Goal: Browse casually

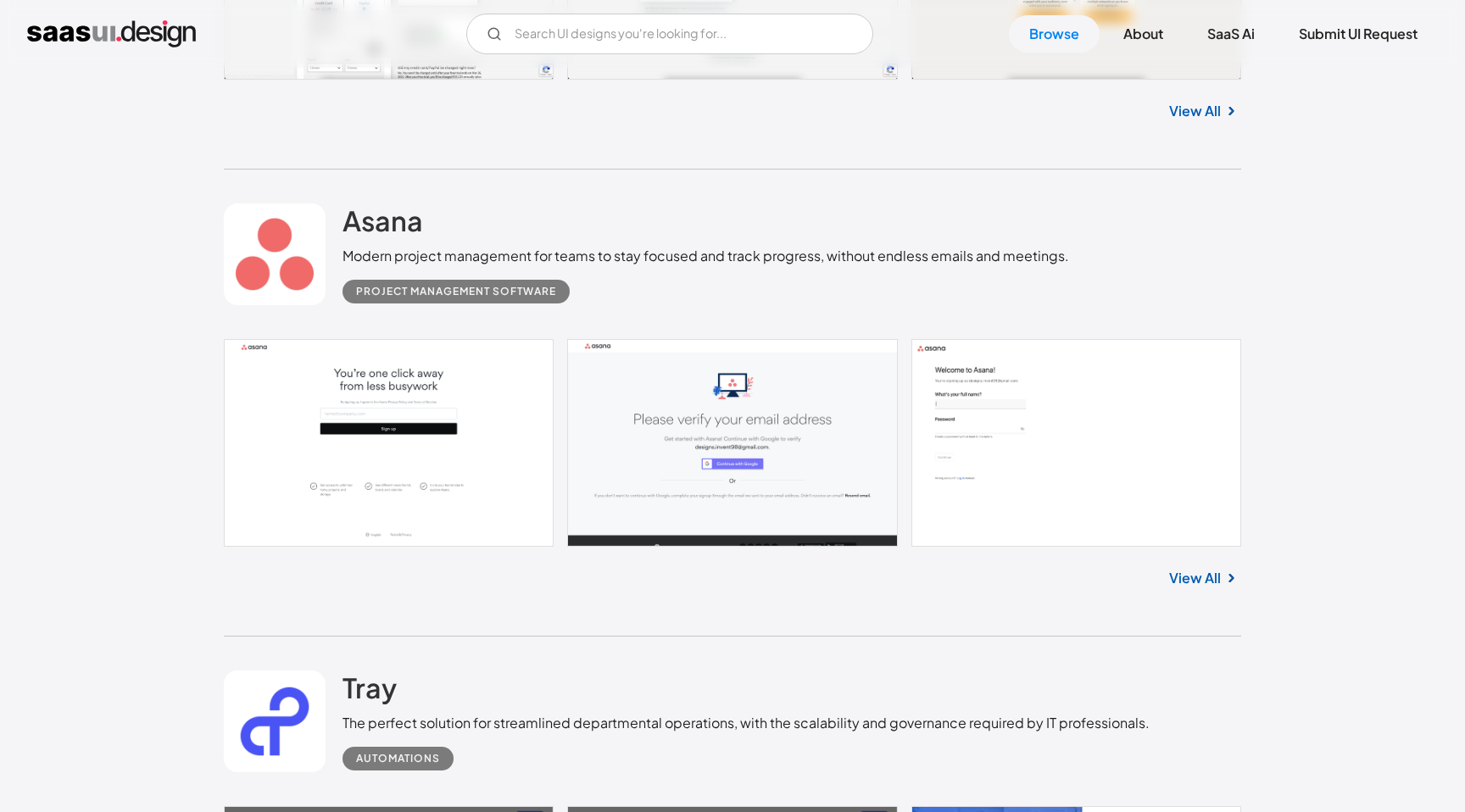
scroll to position [791, 0]
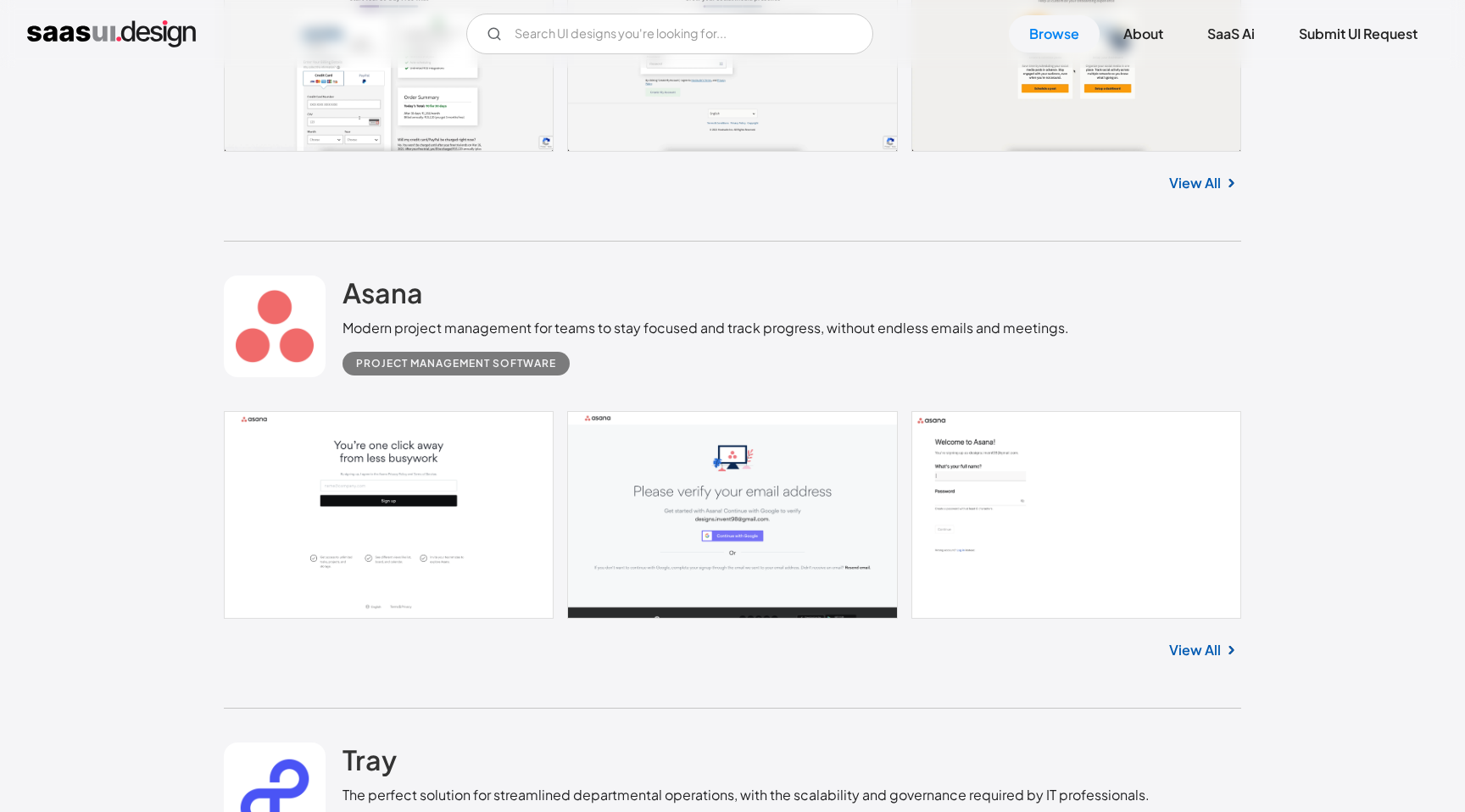
click at [311, 323] on link at bounding box center [275, 326] width 102 height 102
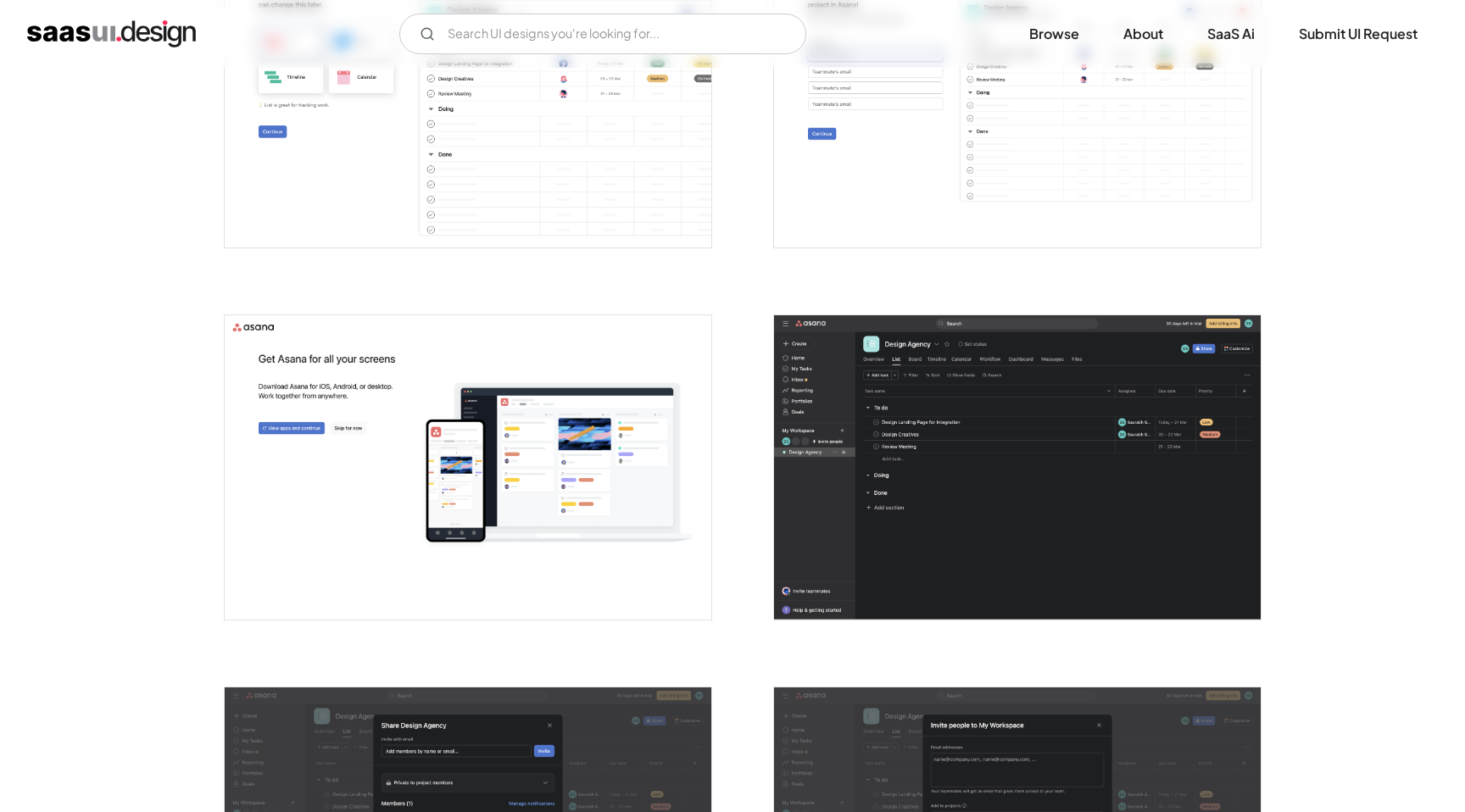
scroll to position [1379, 0]
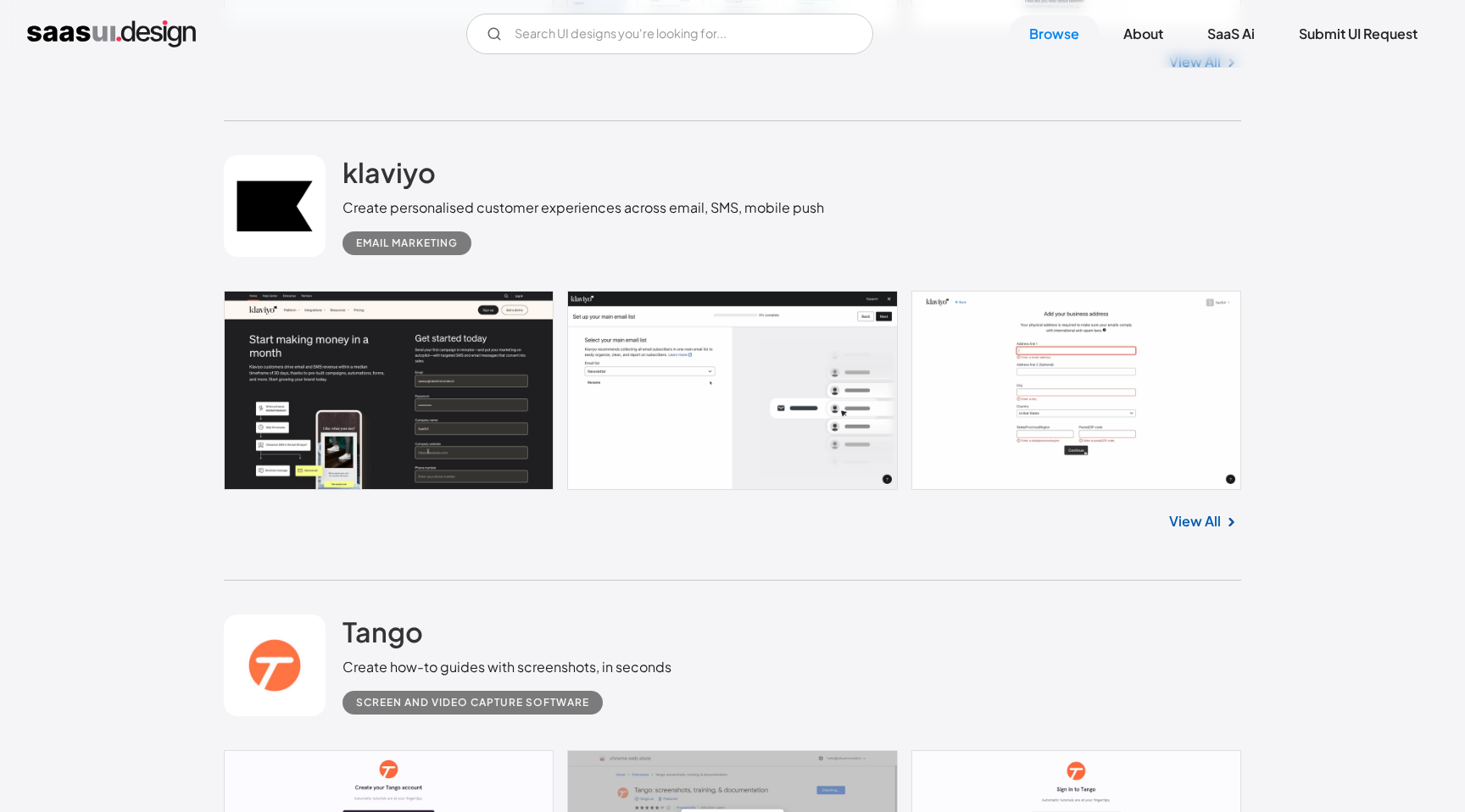
scroll to position [2760, 0]
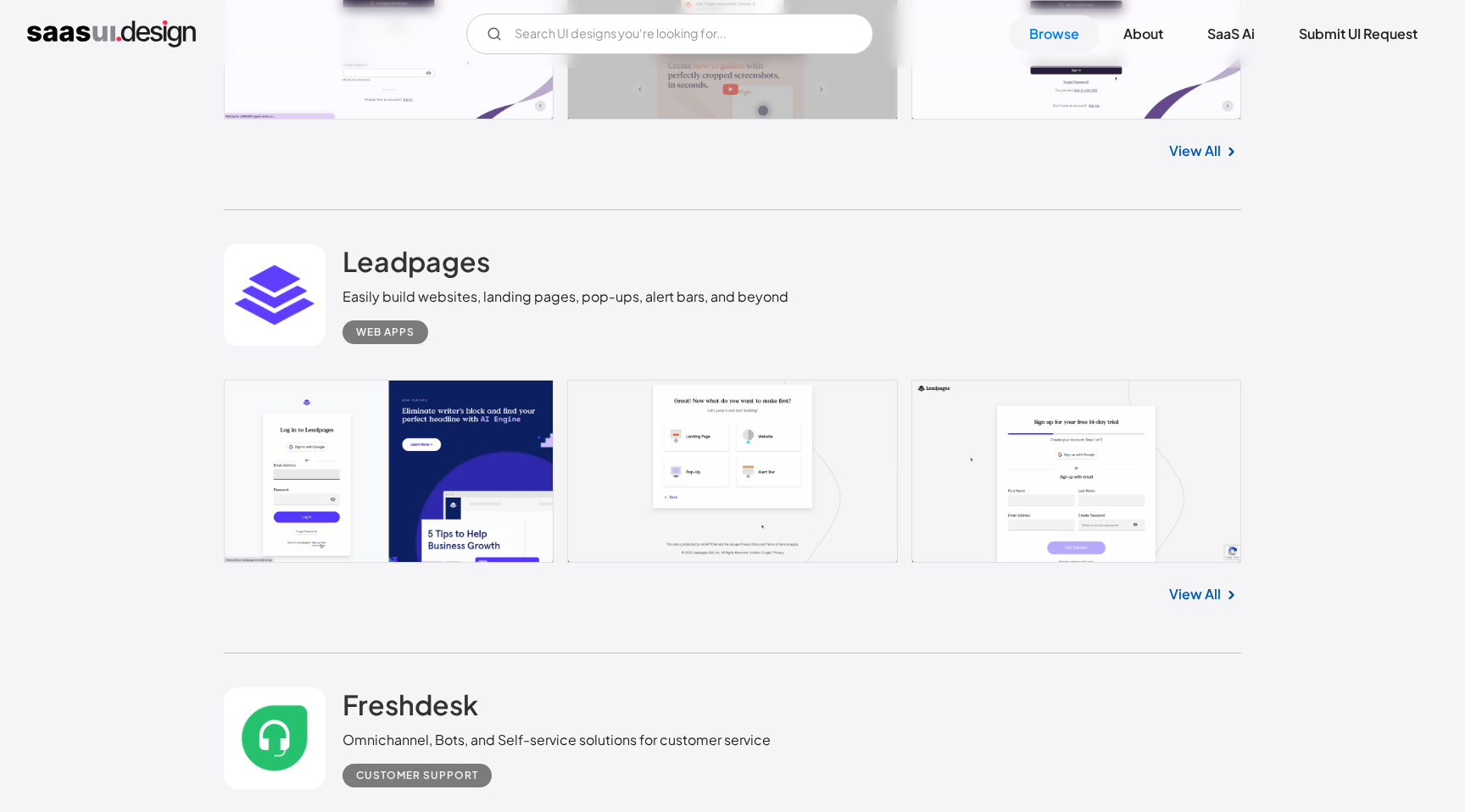
scroll to position [3585, 0]
